Goal: Use online tool/utility: Utilize a website feature to perform a specific function

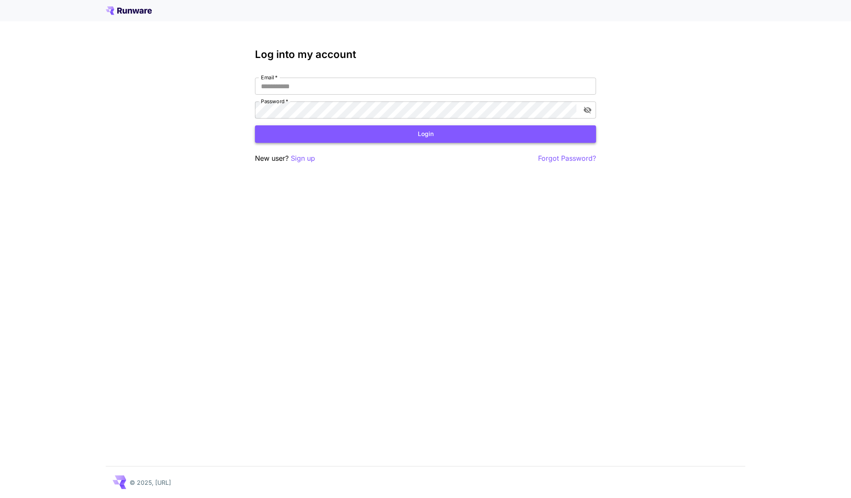
type input "**********"
click at [376, 136] on button "Login" at bounding box center [425, 133] width 341 height 17
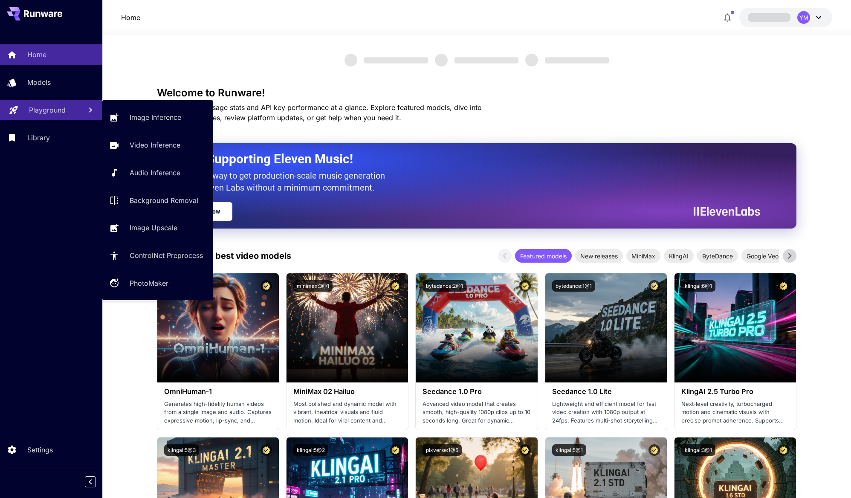
click at [58, 100] on link "Playground" at bounding box center [51, 110] width 102 height 21
